Goal: Transaction & Acquisition: Purchase product/service

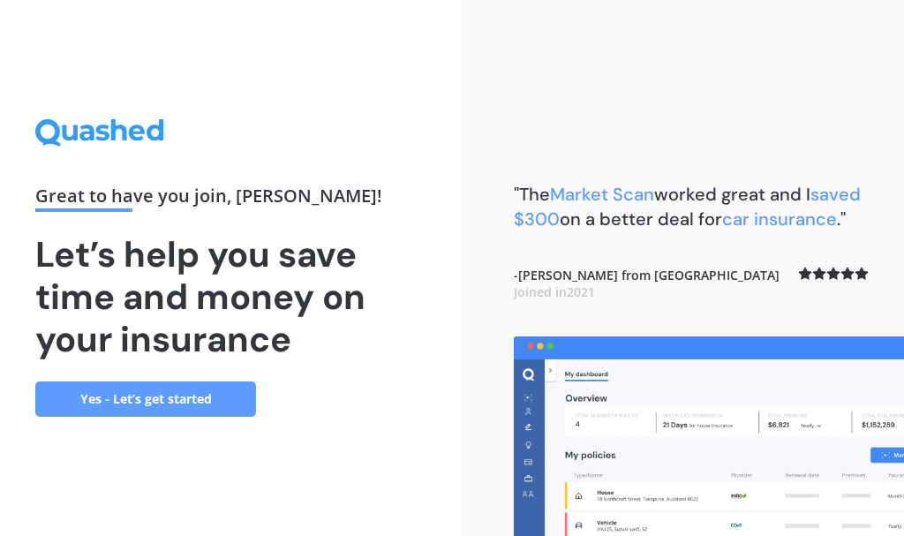
click at [170, 405] on link "Yes - Let’s get started" at bounding box center [145, 398] width 221 height 35
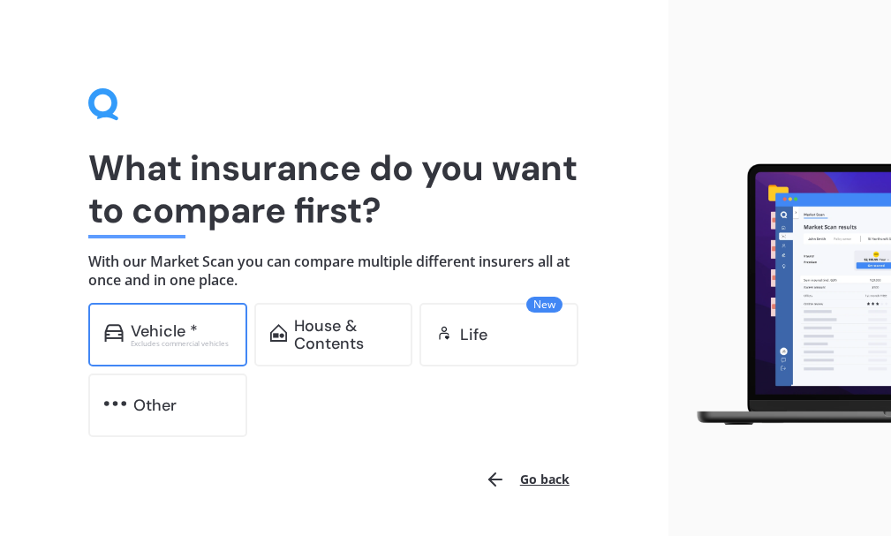
click at [163, 335] on div "Vehicle *" at bounding box center [164, 331] width 67 height 18
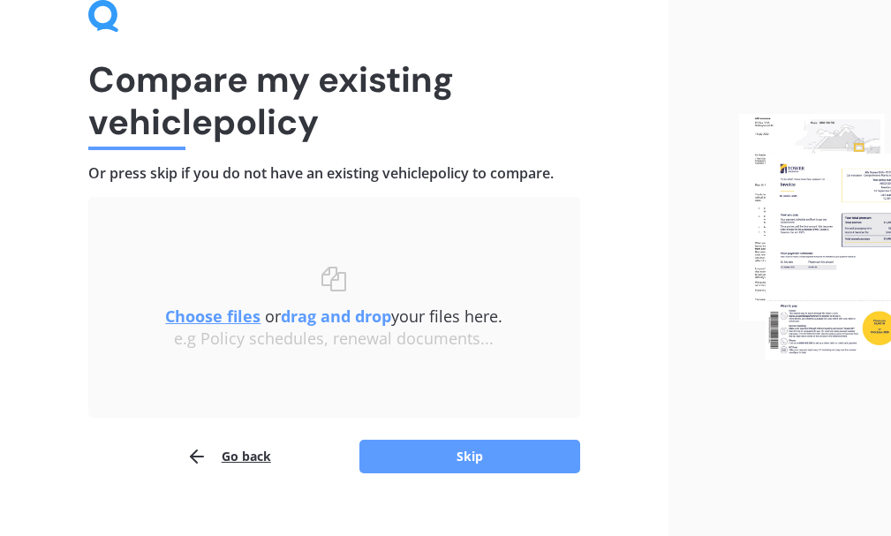
scroll to position [115, 0]
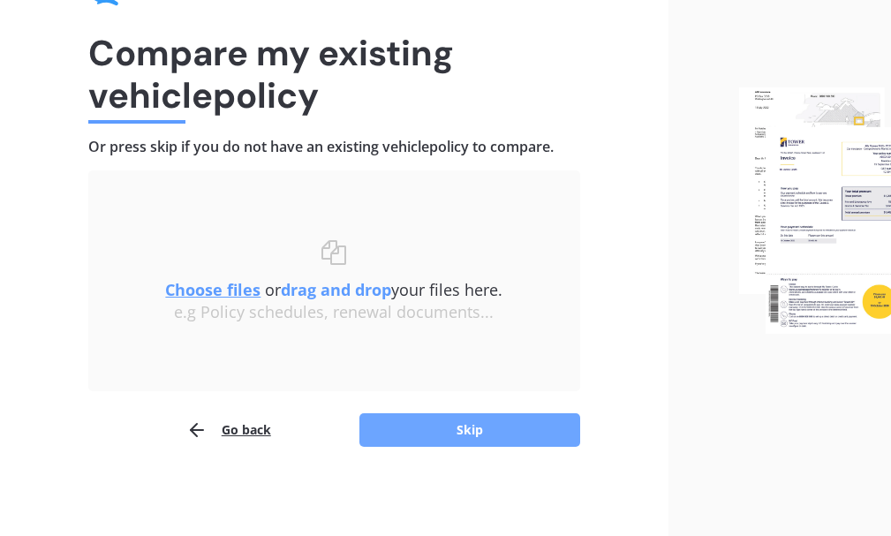
click at [471, 420] on button "Skip" at bounding box center [469, 430] width 221 height 34
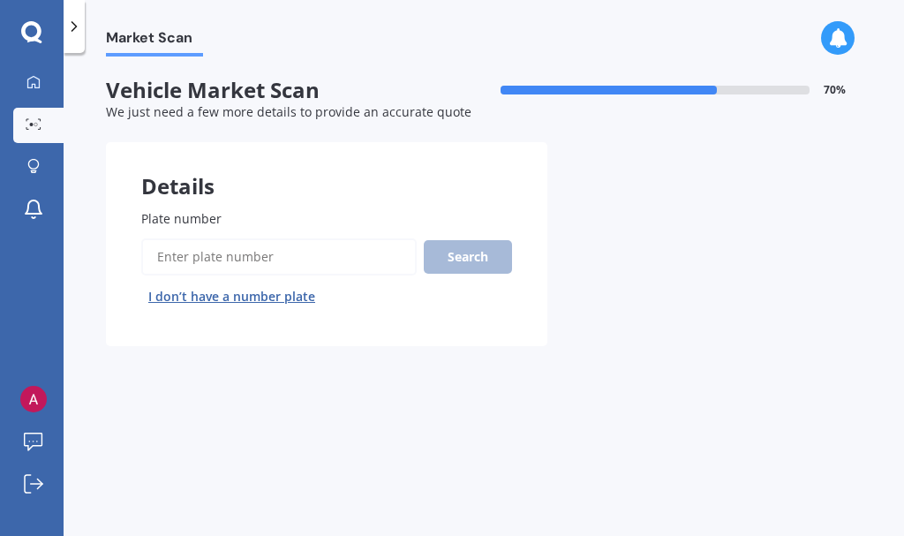
click at [263, 253] on input "Plate number" at bounding box center [278, 256] width 275 height 37
click at [310, 255] on input "Plate number" at bounding box center [278, 256] width 275 height 37
type input "kpz951"
click at [487, 253] on button "Search" at bounding box center [468, 257] width 88 height 34
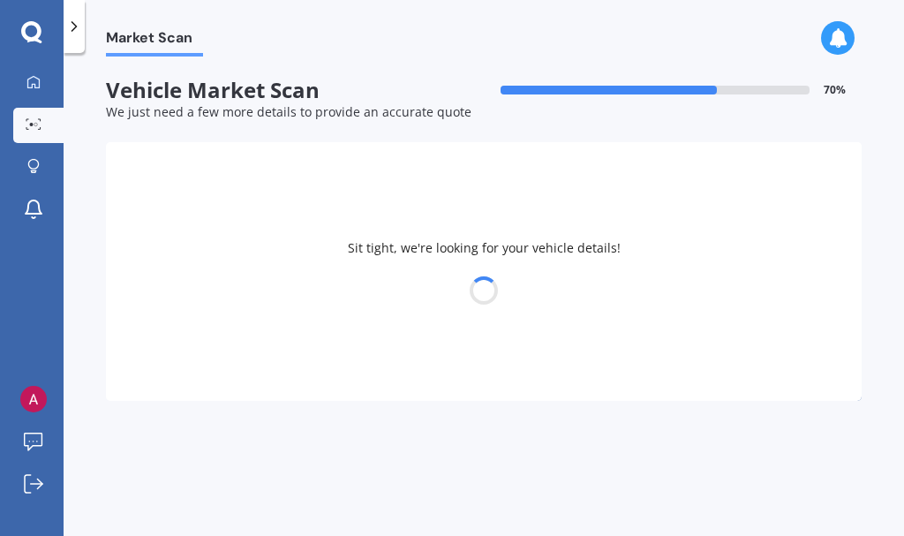
select select "BMW"
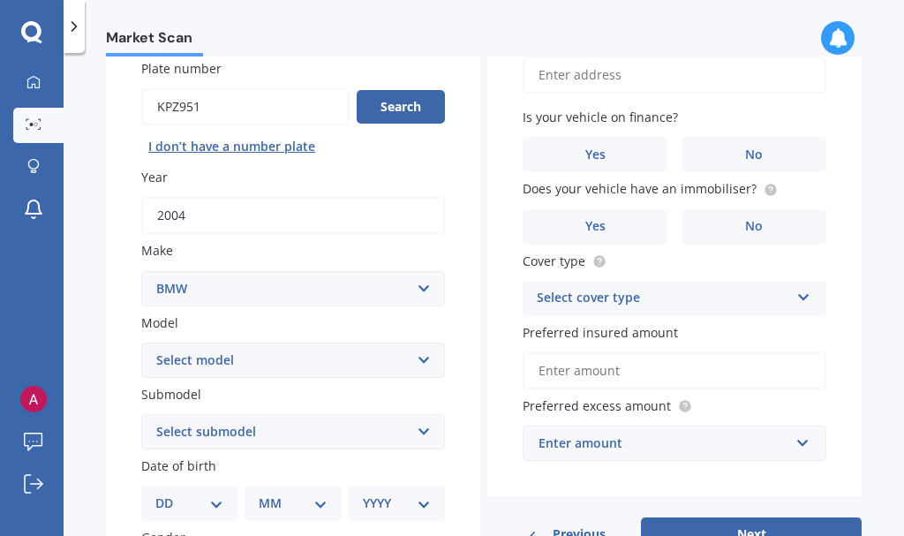
scroll to position [62, 0]
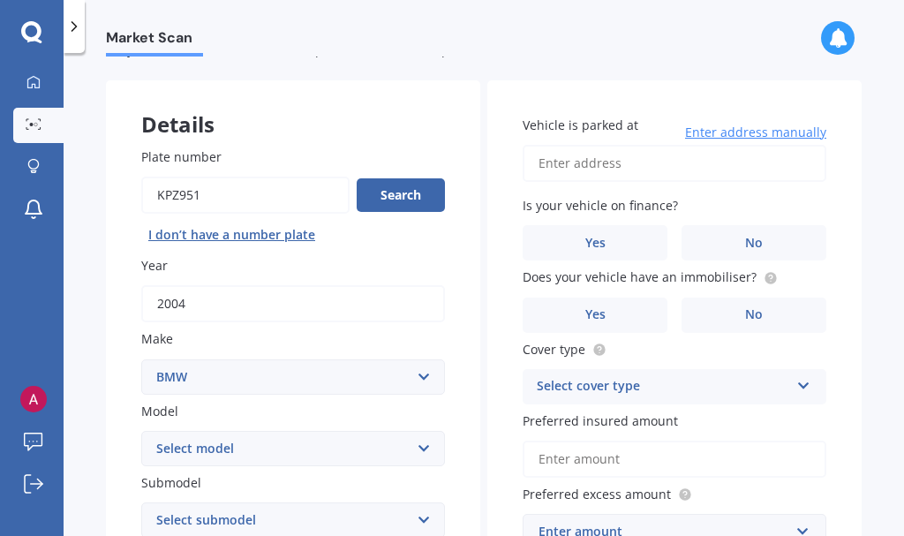
click at [616, 163] on input "Vehicle is parked at" at bounding box center [675, 163] width 304 height 37
type input "[STREET_ADDRESS]"
click at [622, 235] on label "Yes" at bounding box center [595, 242] width 145 height 35
click at [0, 0] on input "Yes" at bounding box center [0, 0] width 0 height 0
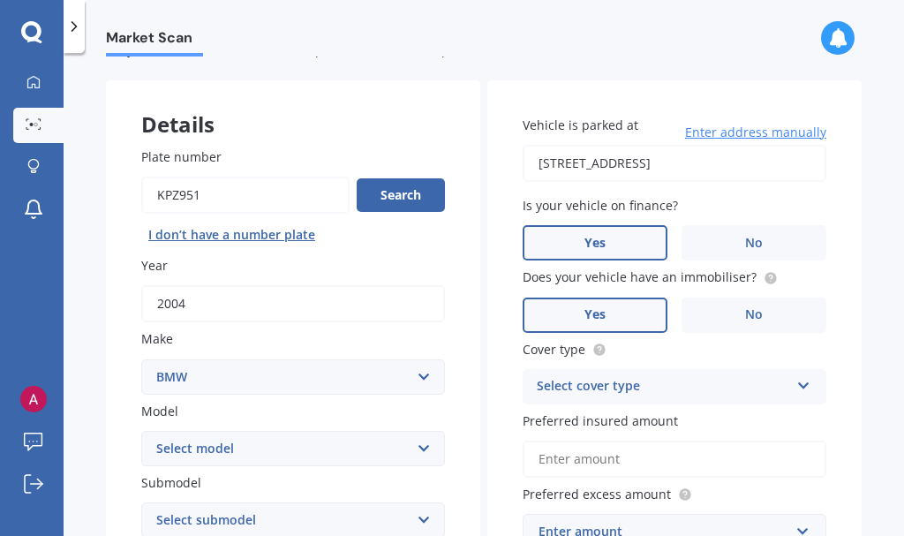
click at [633, 308] on label "Yes" at bounding box center [595, 315] width 145 height 35
click at [0, 0] on input "Yes" at bounding box center [0, 0] width 0 height 0
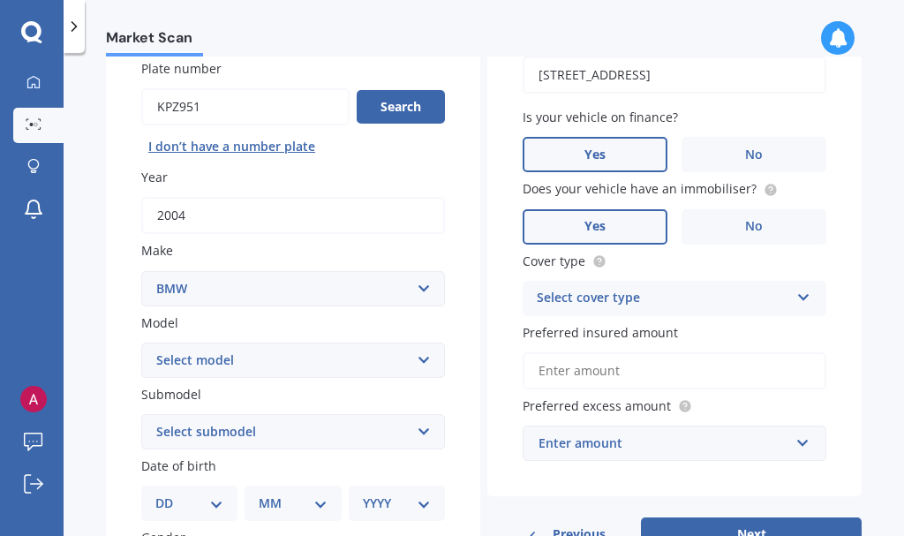
click at [676, 296] on div "Select cover type" at bounding box center [663, 298] width 253 height 21
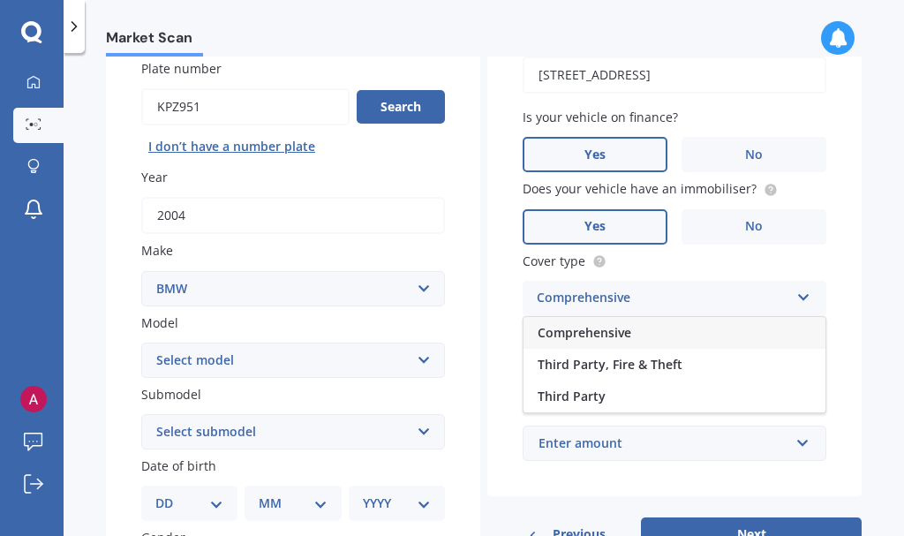
click at [675, 333] on div "Comprehensive" at bounding box center [675, 333] width 302 height 32
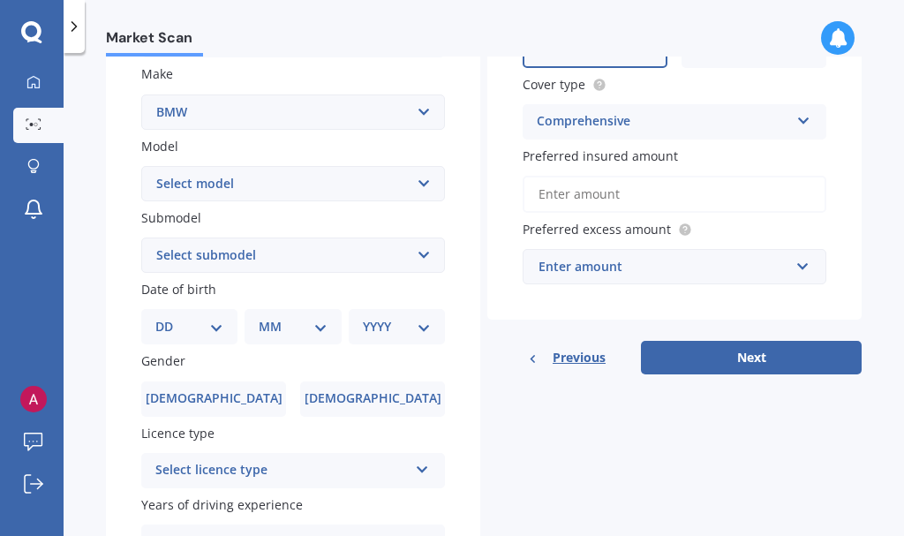
scroll to position [238, 0]
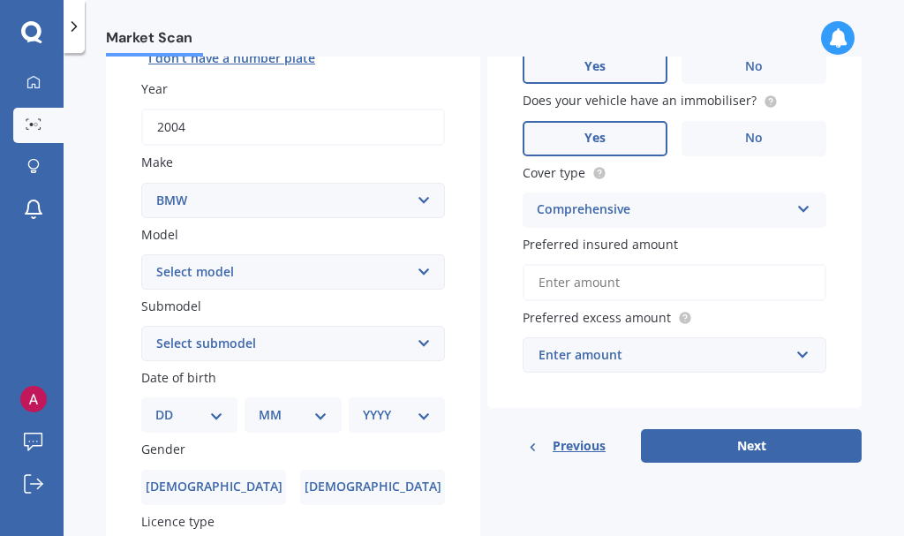
click at [675, 290] on input "Preferred insured amount" at bounding box center [675, 282] width 304 height 37
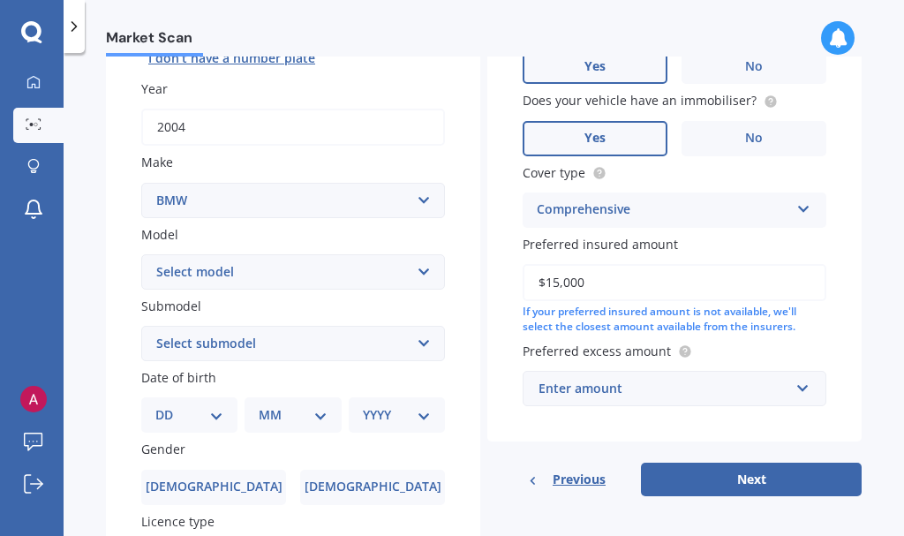
scroll to position [327, 0]
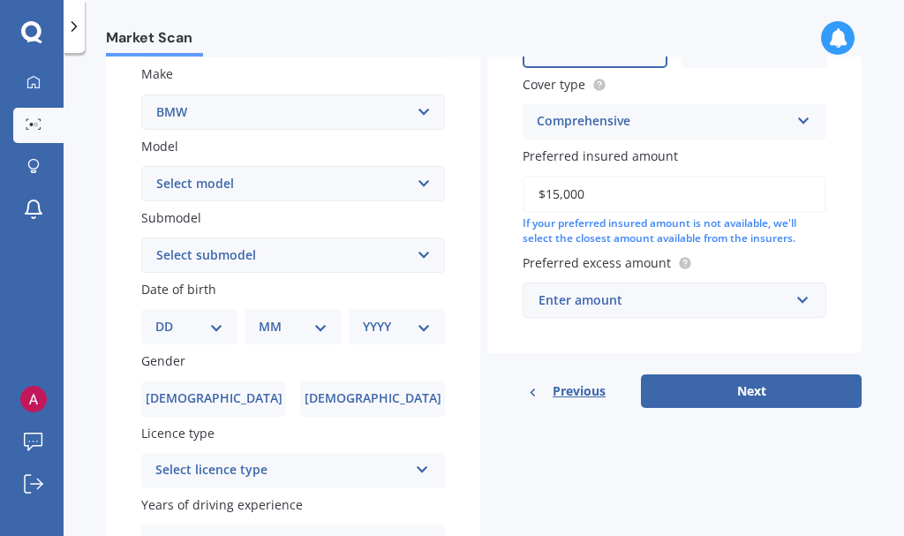
type input "$15,000"
click at [678, 313] on input "text" at bounding box center [668, 300] width 288 height 34
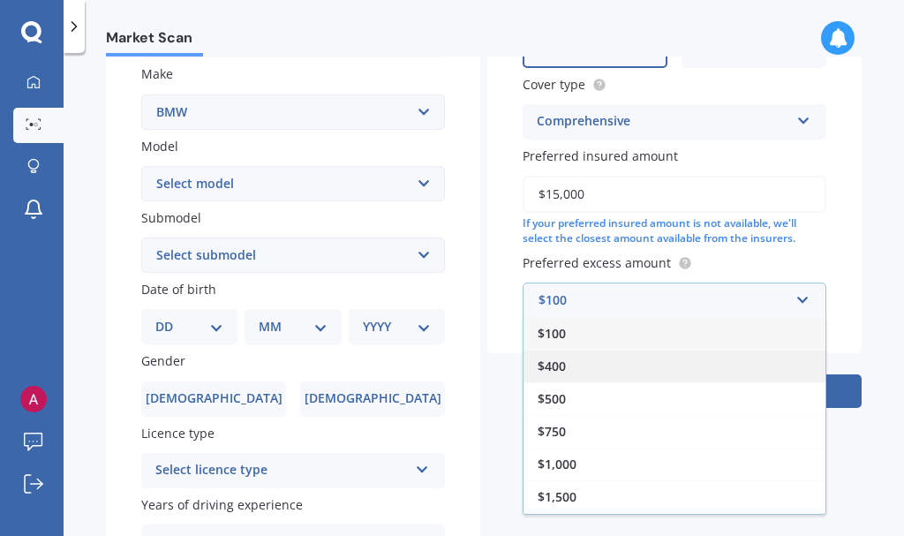
click at [564, 366] on div "$400" at bounding box center [675, 366] width 302 height 33
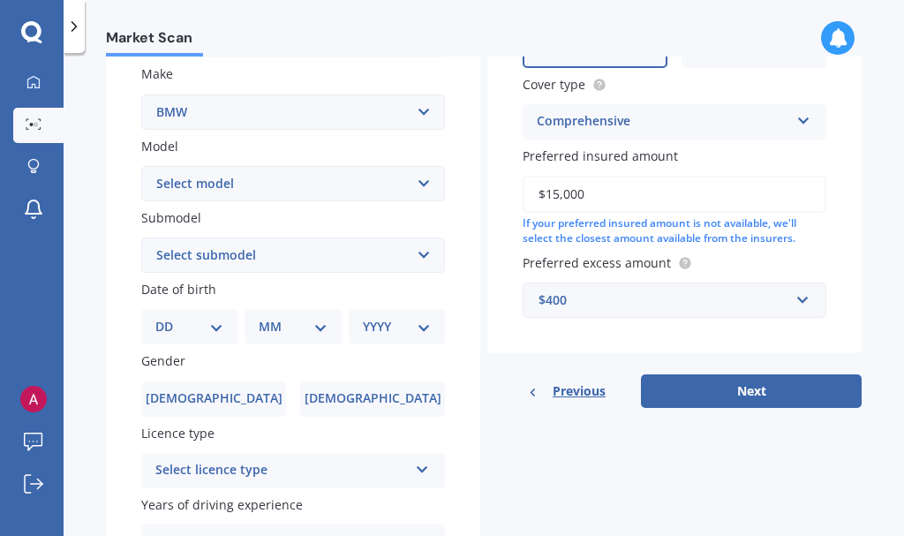
click at [693, 391] on button "Next" at bounding box center [751, 391] width 221 height 34
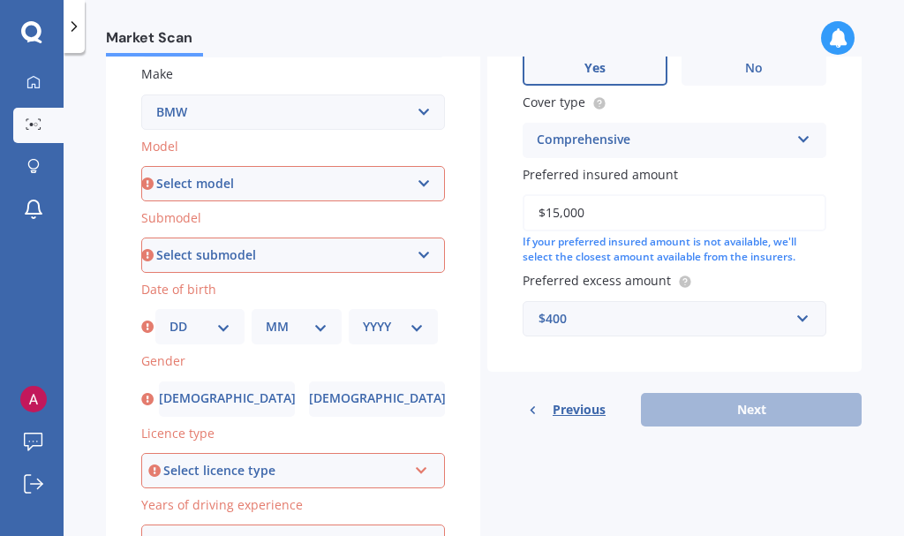
scroll to position [238, 0]
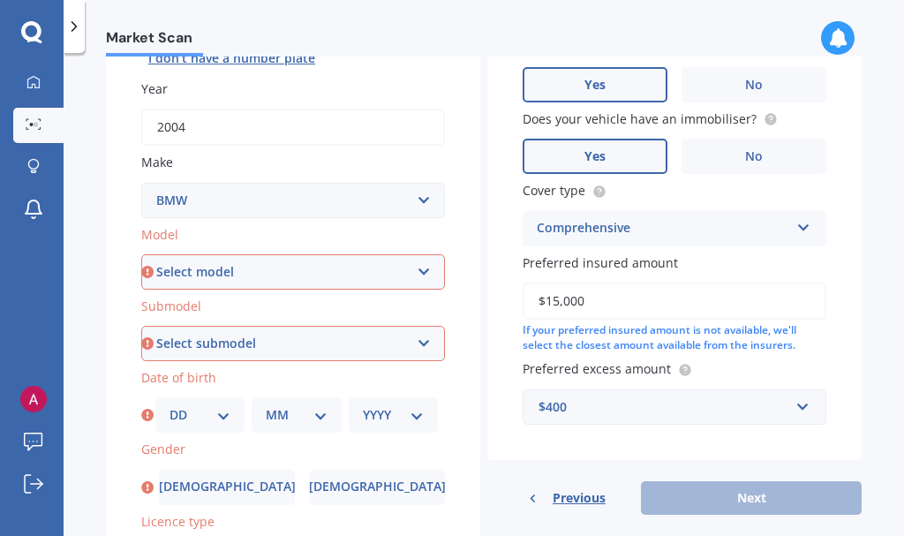
click at [263, 268] on select "Select model 116 116I 118 118D 120 130 218D 220I 225 250 316 318 320 320 i 323 …" at bounding box center [293, 271] width 304 height 35
select select "120"
click at [141, 254] on select "Select model 116 116I 118 118D 120 130 218D 220I 225 250 316 318 320 320 i 323 …" at bounding box center [293, 271] width 304 height 35
click at [257, 343] on select "Select submodel (All)" at bounding box center [293, 343] width 304 height 35
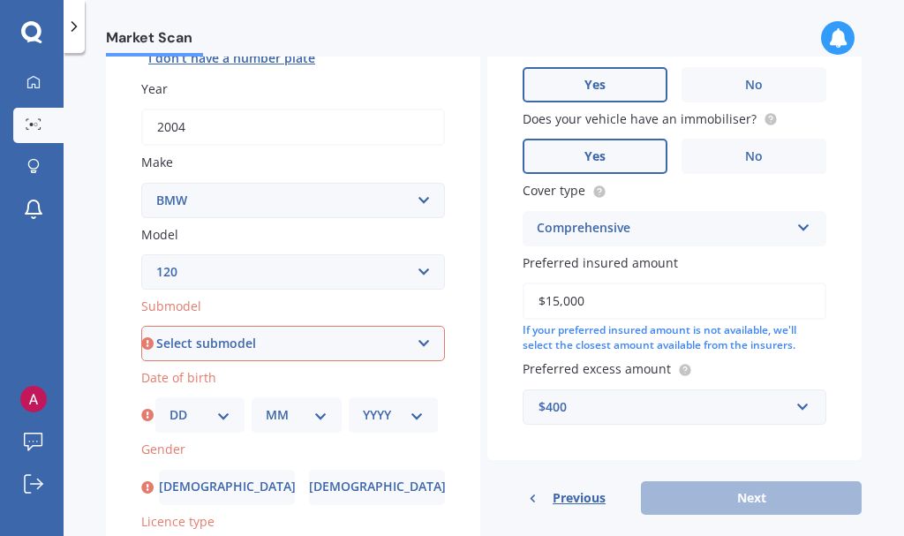
click at [253, 347] on select "Select submodel (All)" at bounding box center [293, 343] width 304 height 35
select select "(ALL)"
click at [141, 326] on select "Select submodel (All)" at bounding box center [293, 343] width 304 height 35
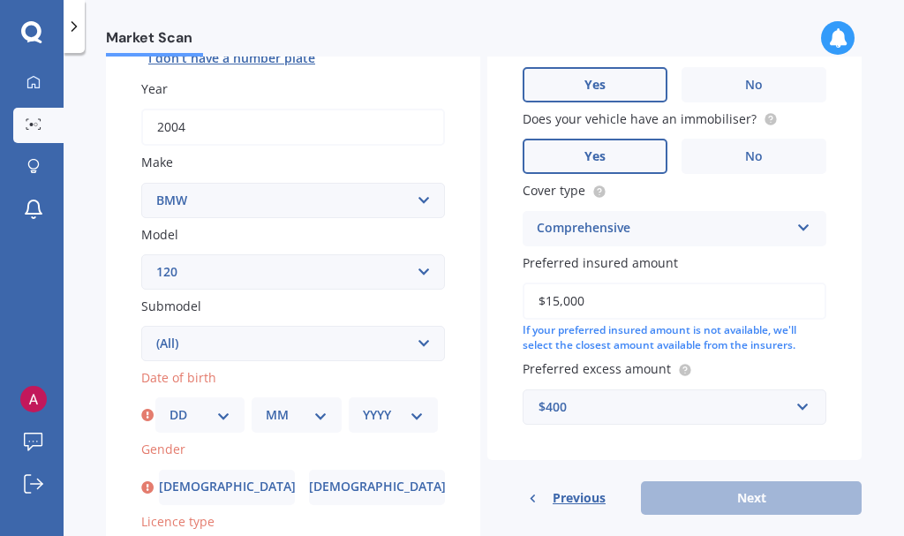
scroll to position [327, 0]
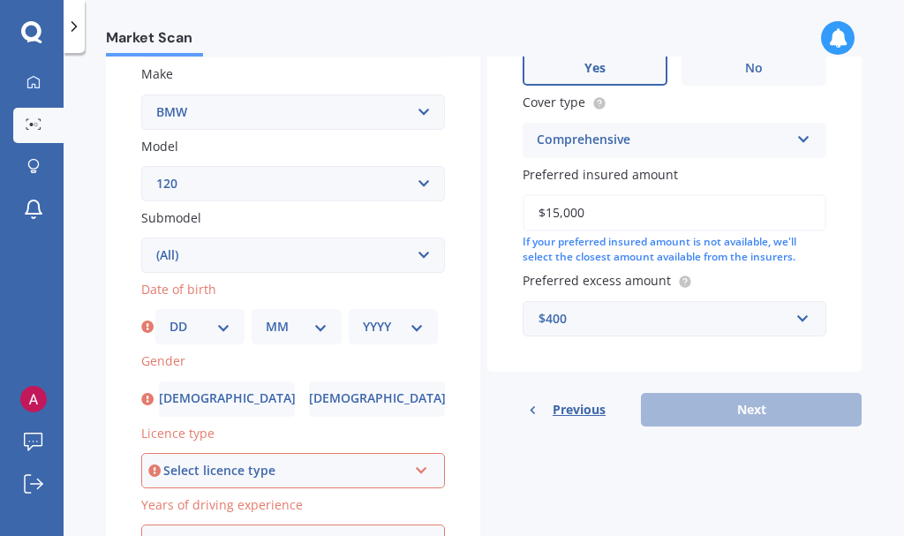
click at [207, 335] on select "DD 01 02 03 04 05 06 07 08 09 10 11 12 13 14 15 16 17 18 19 20 21 22 23 24 25 2…" at bounding box center [200, 326] width 61 height 19
select select "01"
click at [170, 317] on select "DD 01 02 03 04 05 06 07 08 09 10 11 12 13 14 15 16 17 18 19 20 21 22 23 24 25 2…" at bounding box center [200, 326] width 61 height 19
click at [298, 335] on select "MM 01 02 03 04 05 06 07 08 09 10 11 12" at bounding box center [296, 326] width 61 height 19
select select "01"
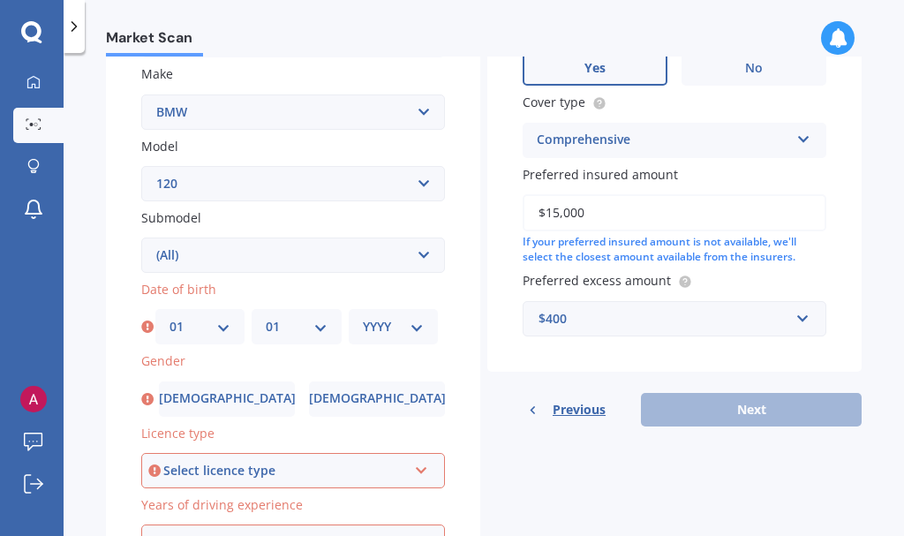
click at [266, 317] on select "MM 01 02 03 04 05 06 07 08 09 10 11 12" at bounding box center [296, 326] width 61 height 19
click at [387, 320] on div "YYYY 2025 2024 2023 2022 2021 2020 2019 2018 2017 2016 2015 2014 2013 2012 2011…" at bounding box center [393, 326] width 89 height 35
click at [394, 326] on select "YYYY 2025 2024 2023 2022 2021 2020 2019 2018 2017 2016 2015 2014 2013 2012 2011…" at bounding box center [393, 326] width 61 height 19
select select "1990"
click at [363, 317] on select "YYYY 2025 2024 2023 2022 2021 2020 2019 2018 2017 2016 2015 2014 2013 2012 2011…" at bounding box center [393, 326] width 61 height 19
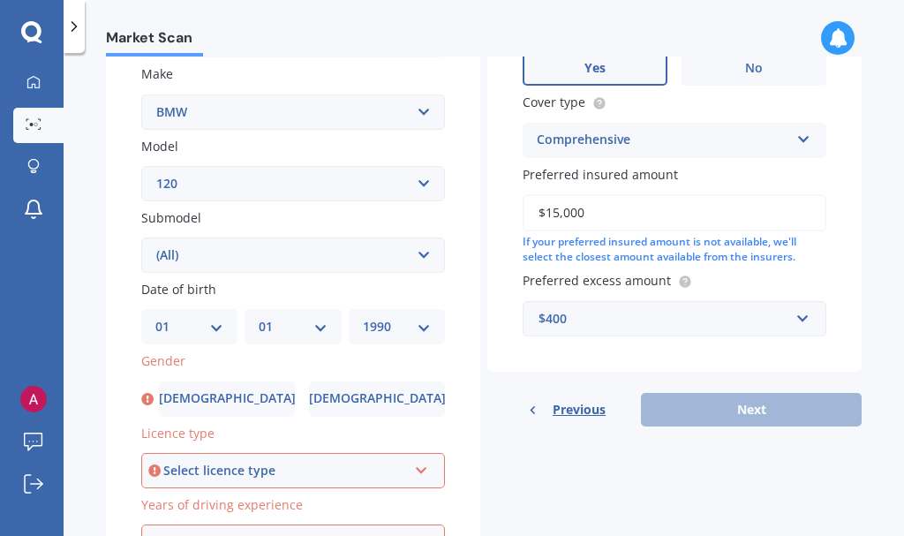
scroll to position [415, 0]
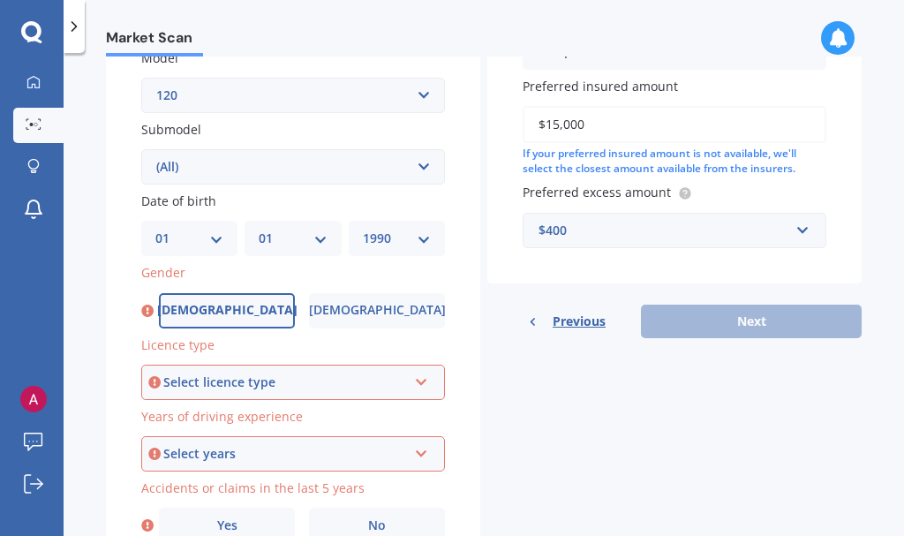
click at [247, 304] on label "[DEMOGRAPHIC_DATA]" at bounding box center [227, 310] width 136 height 35
click at [0, 0] on input "[DEMOGRAPHIC_DATA]" at bounding box center [0, 0] width 0 height 0
click at [250, 381] on div "Select licence type" at bounding box center [285, 382] width 244 height 19
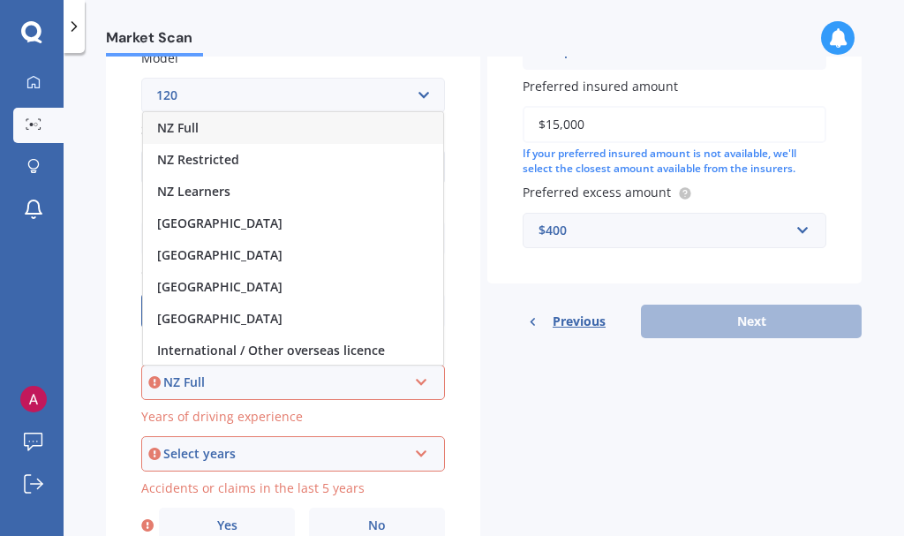
click at [189, 120] on span "NZ Full" at bounding box center [177, 127] width 41 height 17
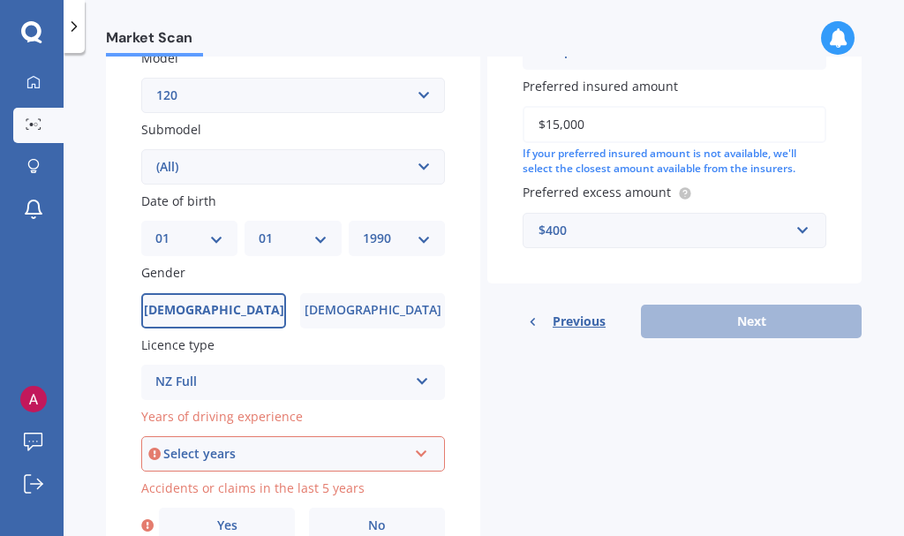
scroll to position [503, 0]
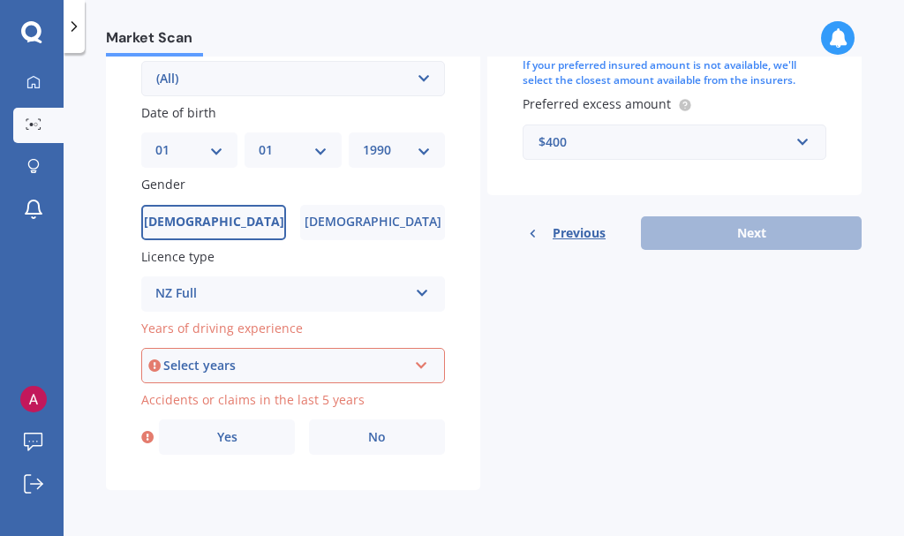
click at [283, 361] on div "Select years" at bounding box center [285, 365] width 244 height 19
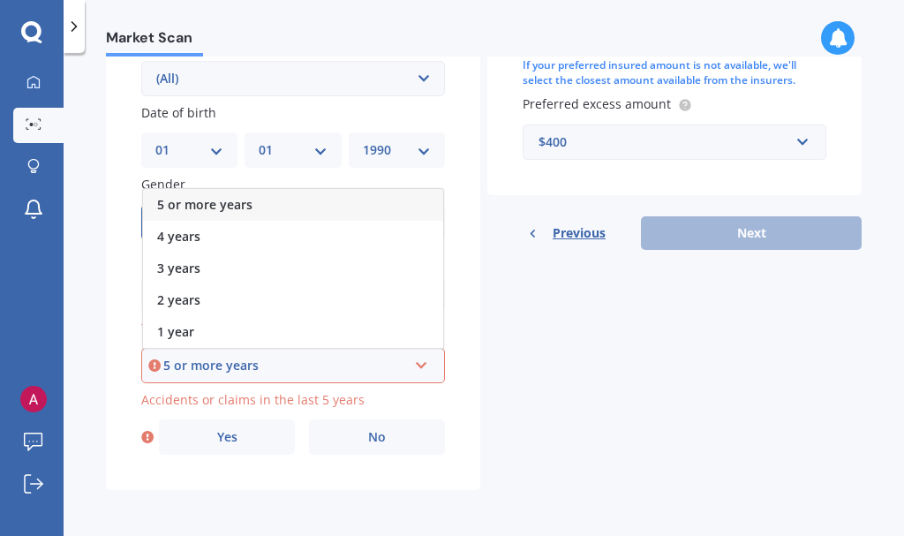
click at [238, 368] on div "5 or more years" at bounding box center [285, 365] width 244 height 19
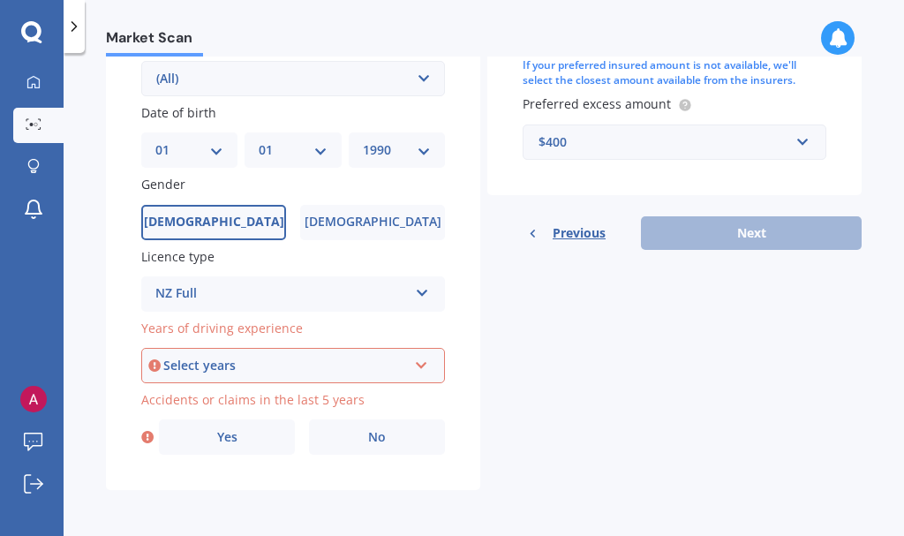
click at [273, 369] on div "Select years" at bounding box center [285, 365] width 244 height 19
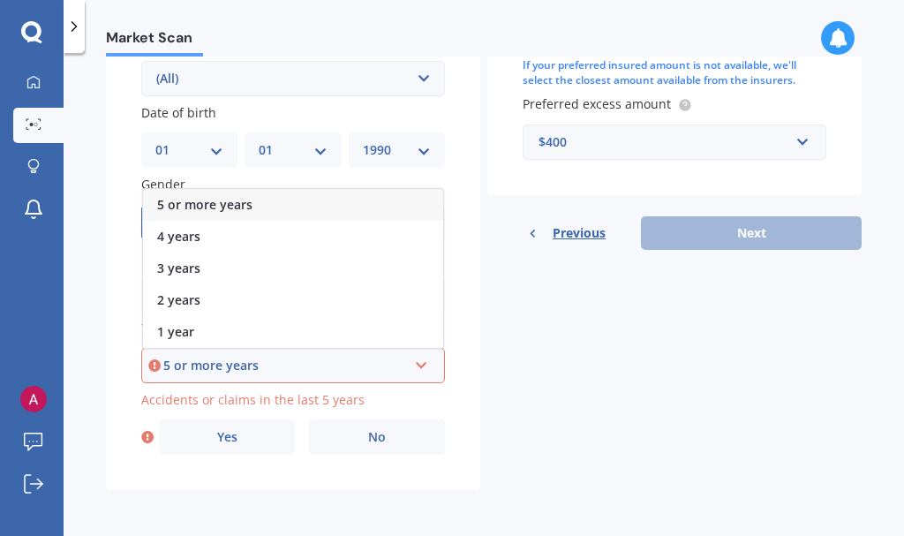
click at [252, 372] on div "5 or more years" at bounding box center [285, 365] width 244 height 19
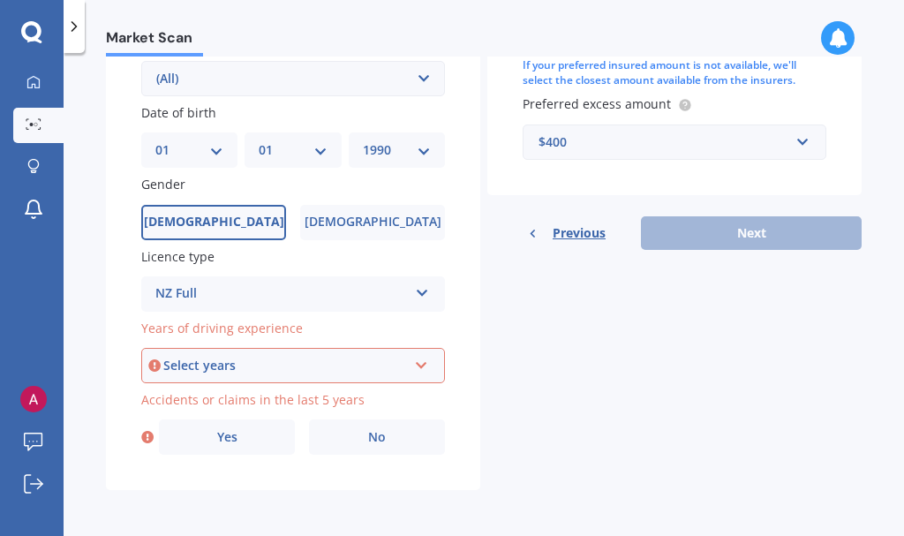
click at [251, 371] on div "Select years" at bounding box center [285, 365] width 244 height 19
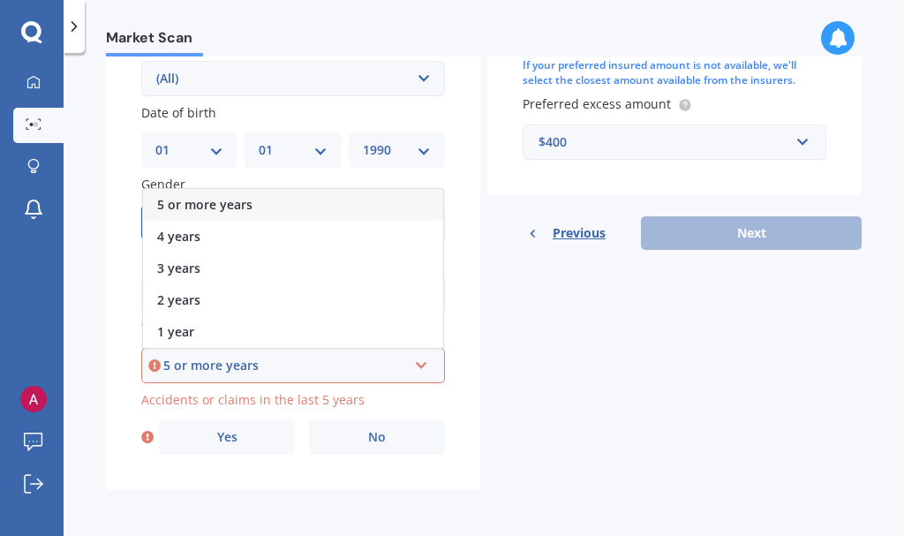
click at [211, 211] on span "5 or more years" at bounding box center [204, 204] width 95 height 17
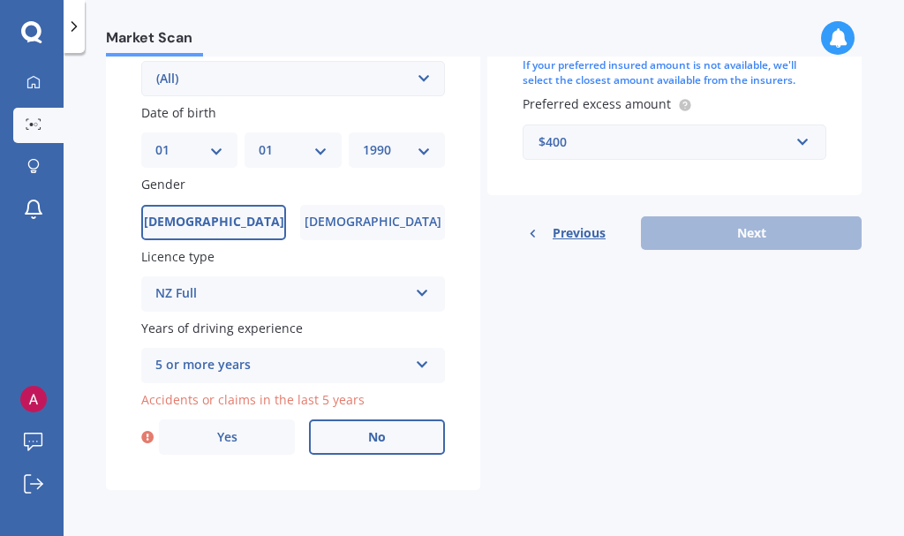
click at [359, 437] on label "No" at bounding box center [377, 436] width 136 height 35
click at [0, 0] on input "No" at bounding box center [0, 0] width 0 height 0
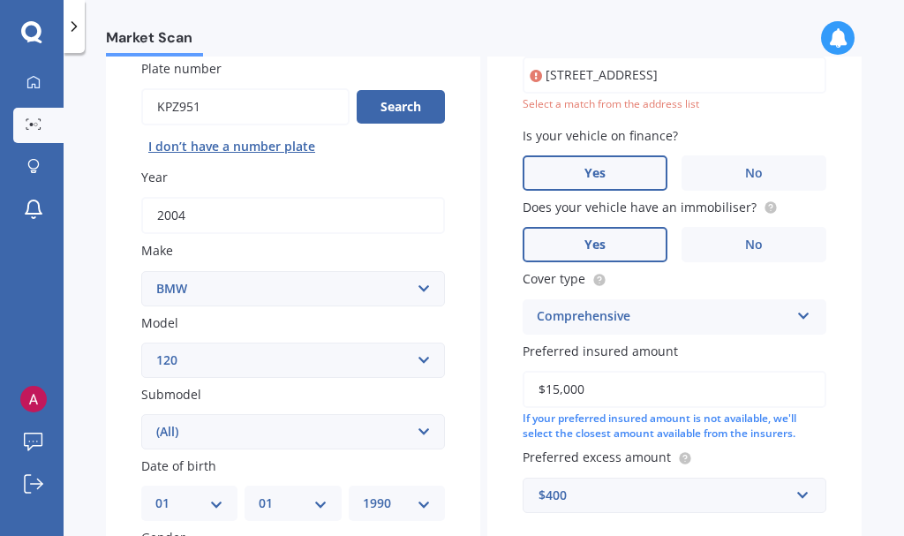
scroll to position [0, 0]
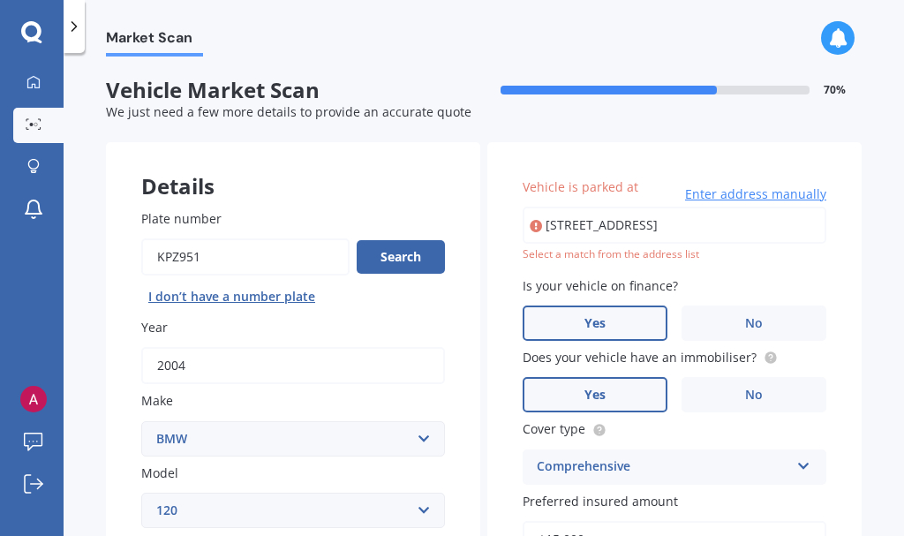
click at [636, 223] on input "[STREET_ADDRESS]" at bounding box center [675, 225] width 304 height 37
click at [620, 231] on input "[STREET_ADDRESS]" at bounding box center [675, 225] width 304 height 37
click at [650, 223] on input "[STREET_ADDRESS]" at bounding box center [675, 225] width 304 height 37
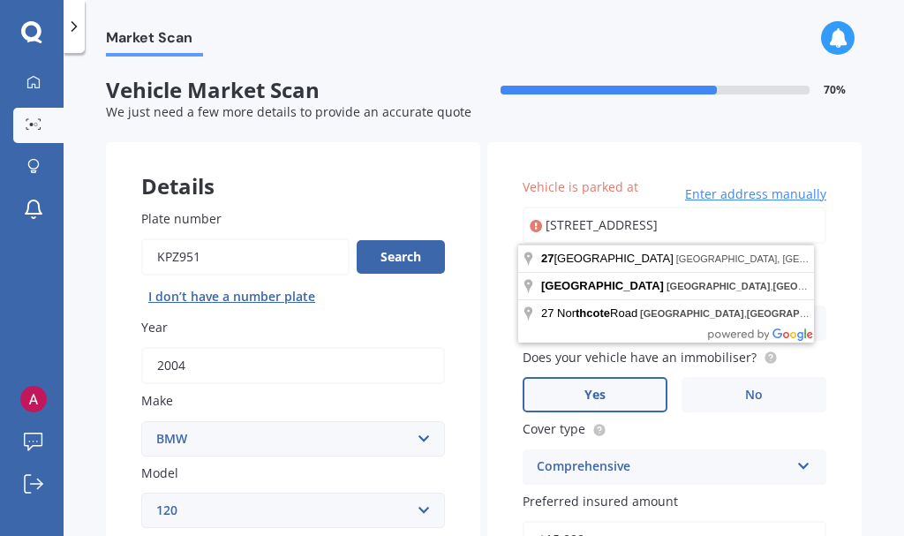
click at [650, 223] on input "[STREET_ADDRESS]" at bounding box center [675, 225] width 304 height 37
click at [587, 224] on input "[STREET_ADDRESS]" at bounding box center [675, 225] width 304 height 37
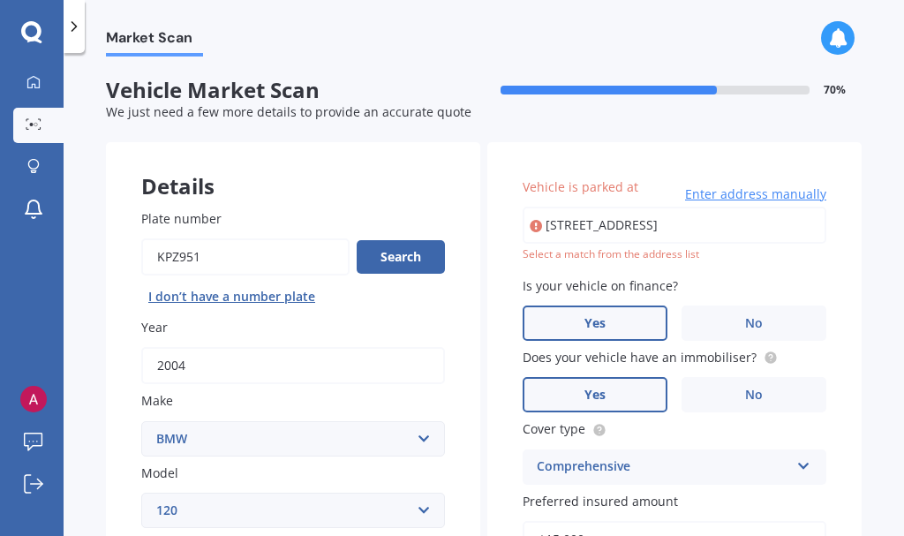
type input "[STREET_ADDRESS]"
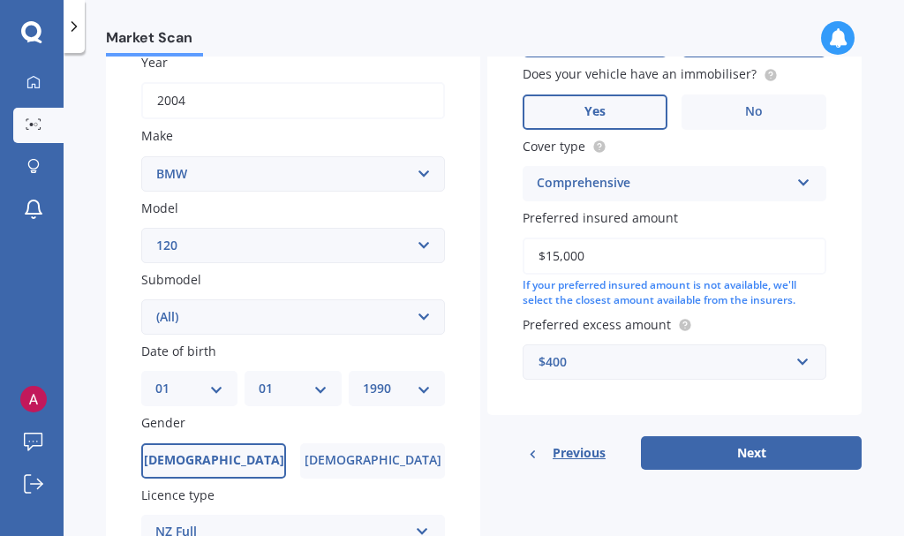
scroll to position [353, 0]
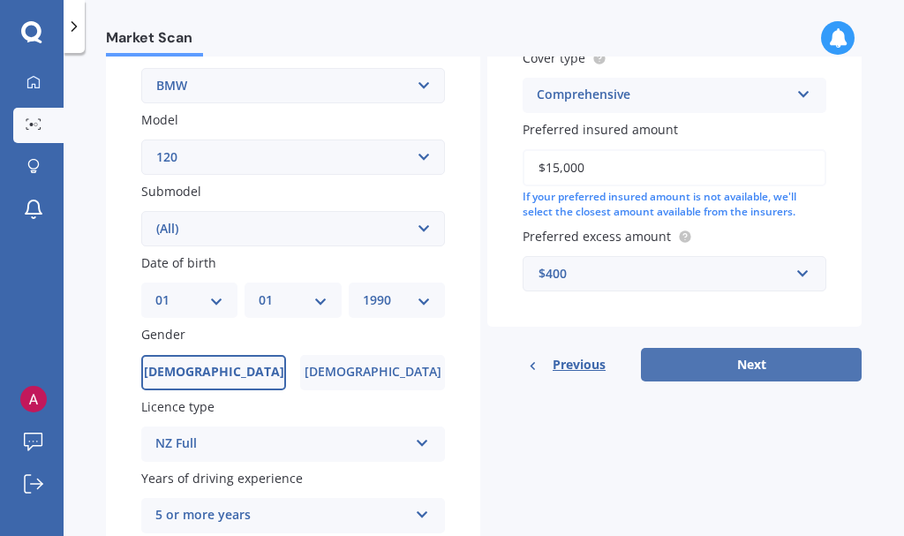
click at [737, 358] on button "Next" at bounding box center [751, 365] width 221 height 34
select select "01"
select select "1990"
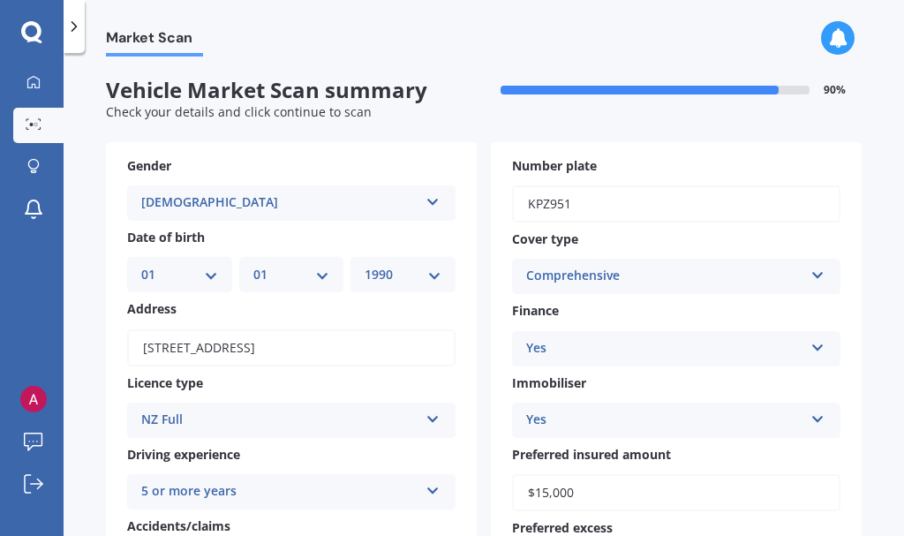
scroll to position [375, 0]
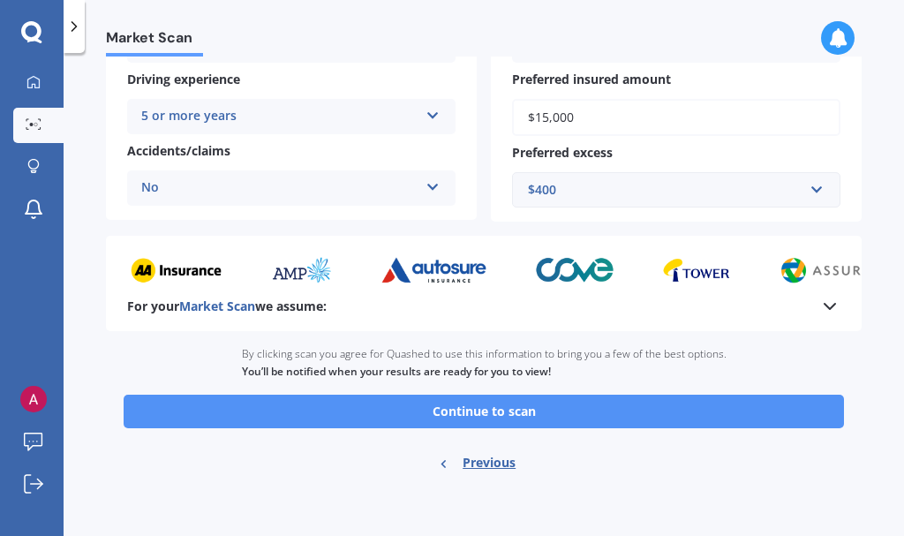
click at [510, 407] on button "Continue to scan" at bounding box center [484, 412] width 721 height 34
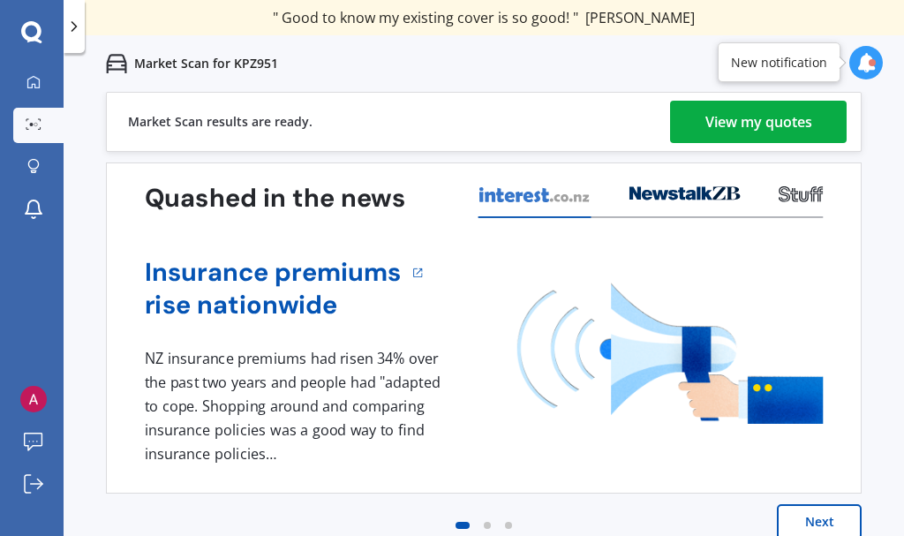
click at [736, 116] on div "View my quotes" at bounding box center [758, 122] width 107 height 42
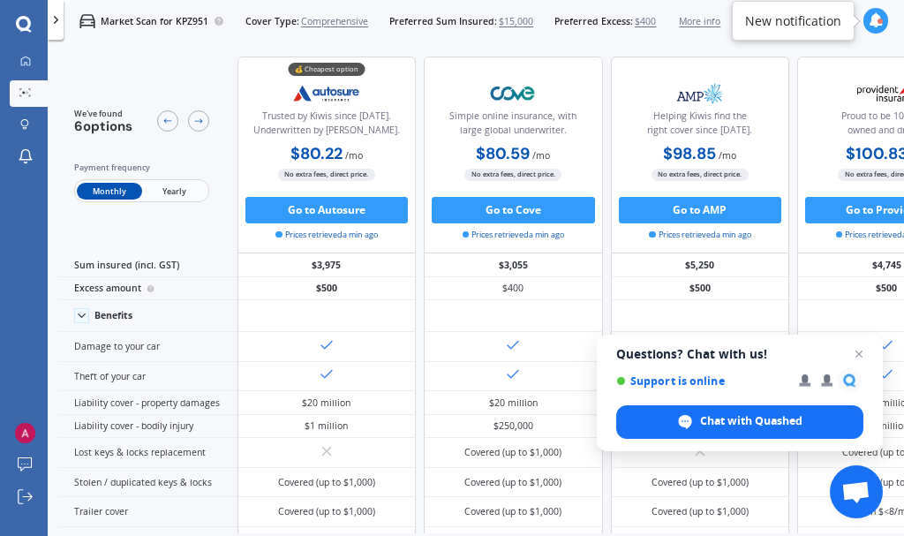
click at [518, 19] on span "$15,000" at bounding box center [516, 21] width 34 height 13
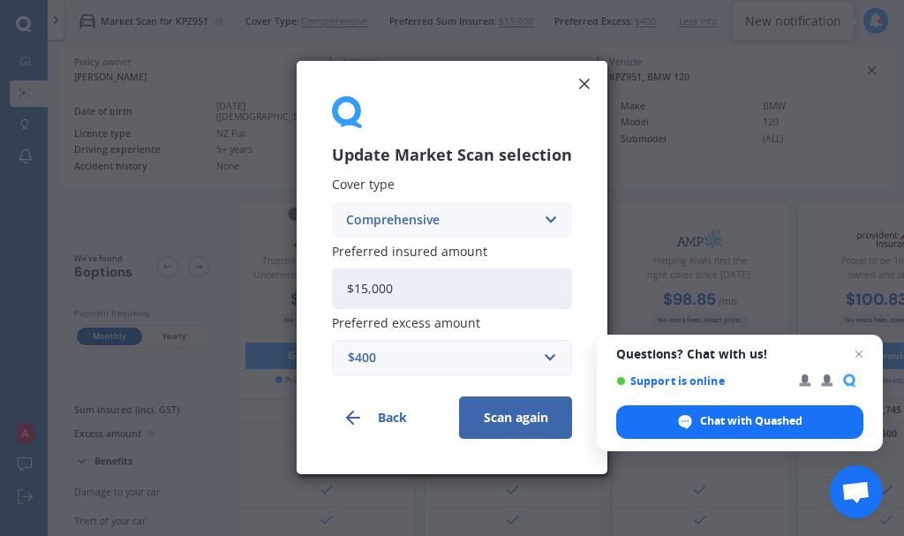
click at [424, 304] on input "$15,000" at bounding box center [452, 288] width 240 height 41
type input "$1"
type input "$2,500"
click at [488, 418] on button "Scan again" at bounding box center [515, 418] width 113 height 42
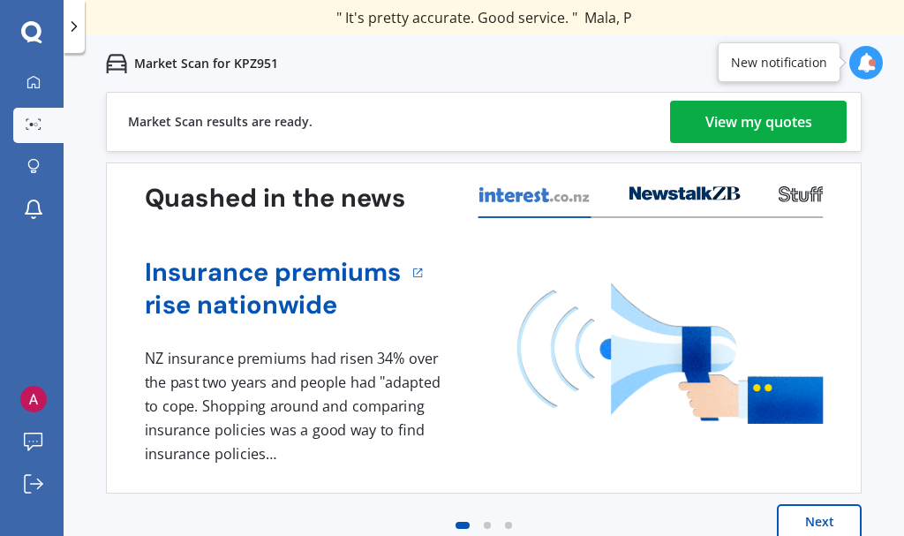
click at [788, 118] on div "View my quotes" at bounding box center [758, 122] width 107 height 42
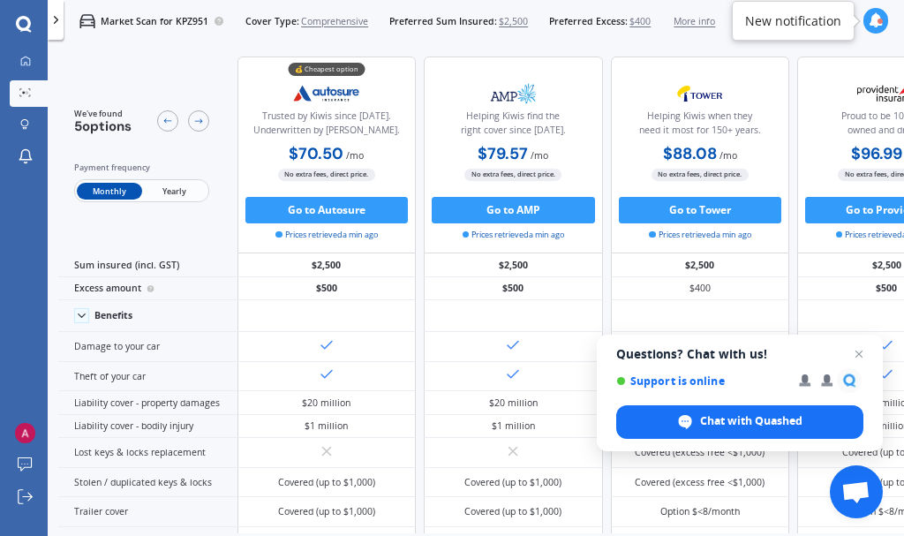
click at [640, 20] on span "$400" at bounding box center [640, 21] width 21 height 13
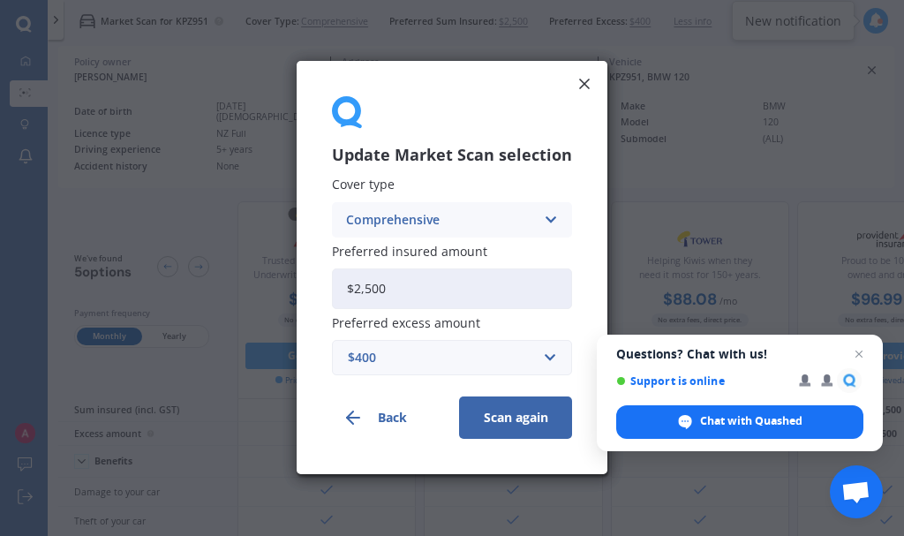
click at [495, 222] on div "Comprehensive" at bounding box center [440, 219] width 189 height 19
click at [496, 173] on div "Update Market Scan selection Cover type Comprehensive Comprehensive Third Party…" at bounding box center [452, 261] width 240 height 230
click at [441, 288] on input "$2,500" at bounding box center [452, 288] width 240 height 41
type input "$2"
type input "$5,000"
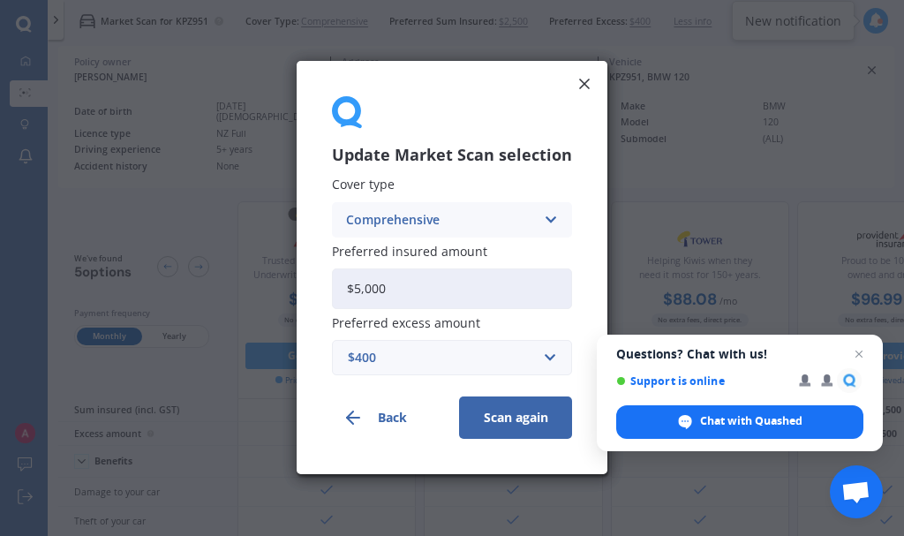
click at [419, 351] on div "$400" at bounding box center [441, 358] width 187 height 19
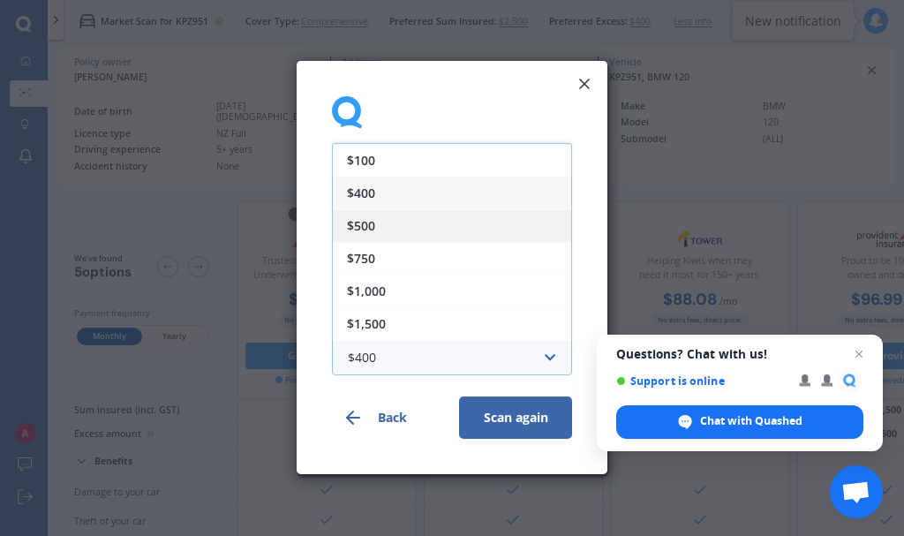
click at [415, 231] on div "$500" at bounding box center [452, 225] width 238 height 33
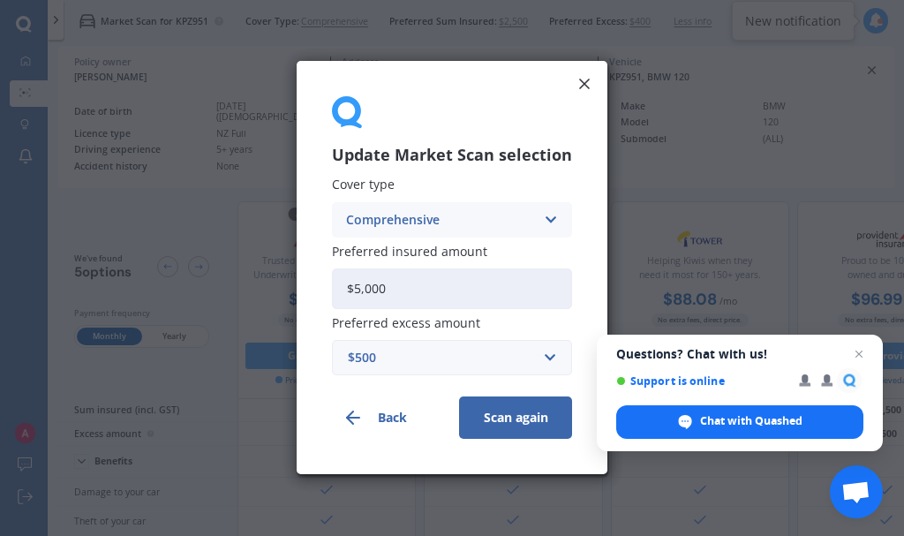
click at [514, 414] on button "Scan again" at bounding box center [515, 418] width 113 height 42
